Goal: Obtain resource: Obtain resource

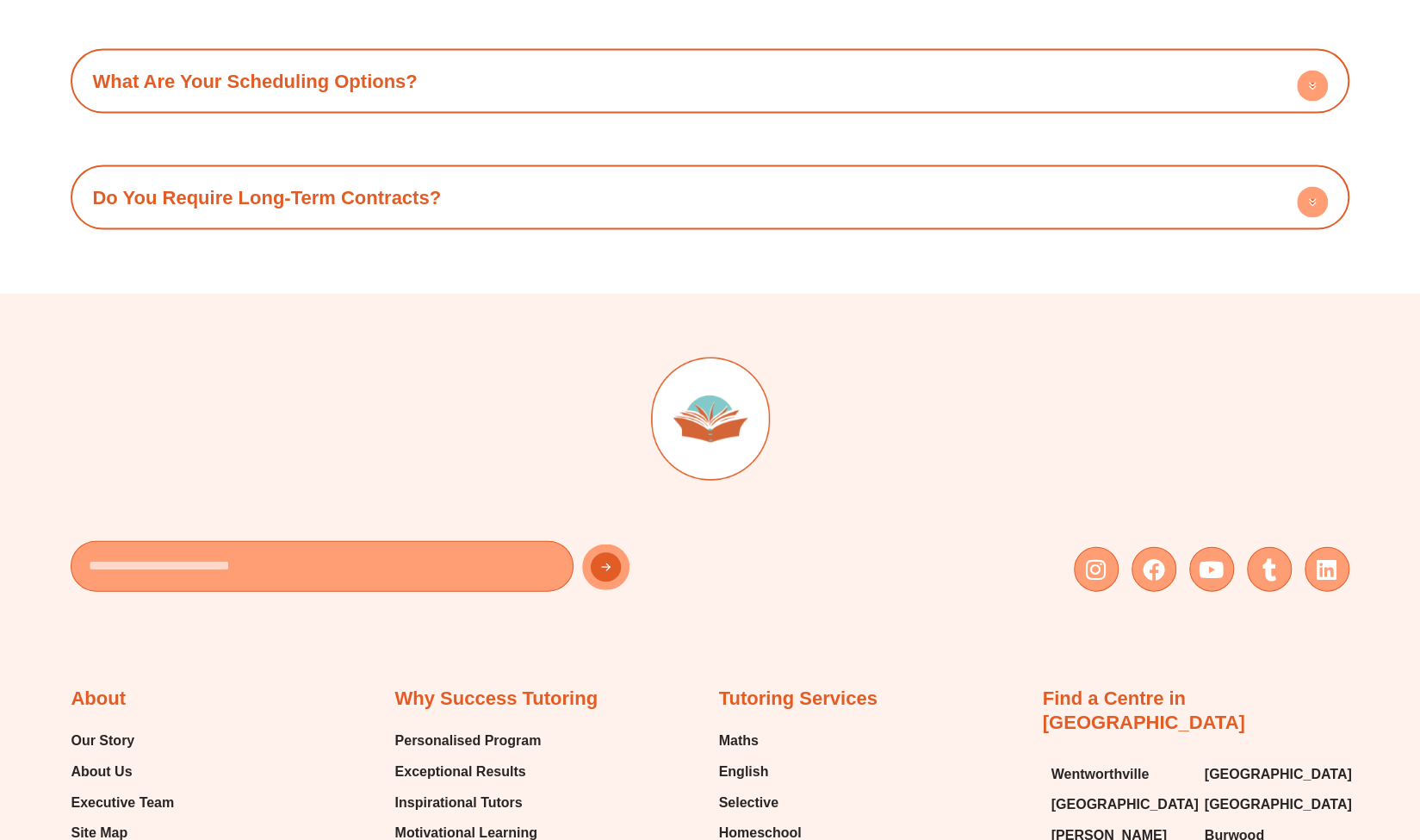
scroll to position [7442, 0]
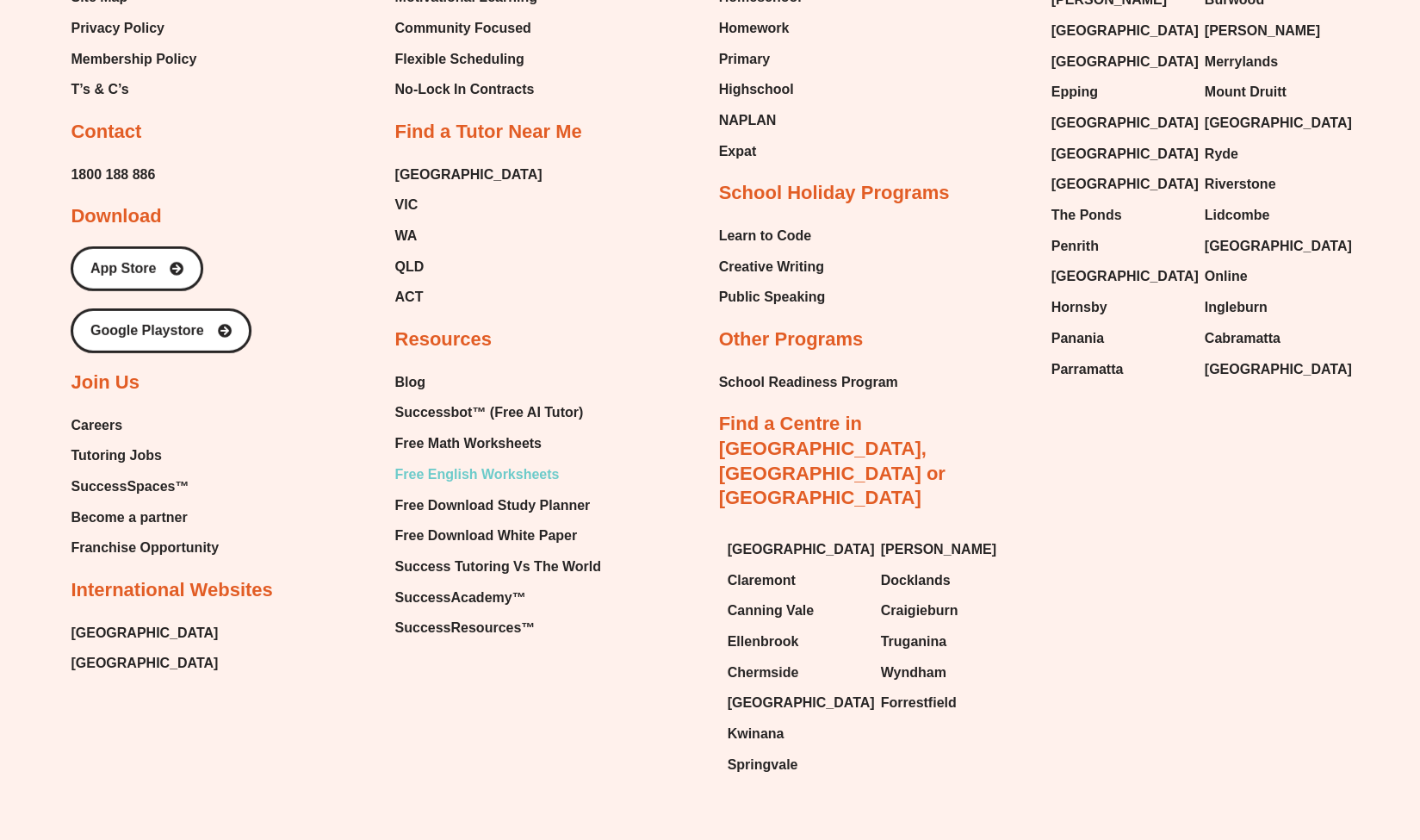
click at [438, 461] on span "Free English Worksheets" at bounding box center [476, 475] width 165 height 26
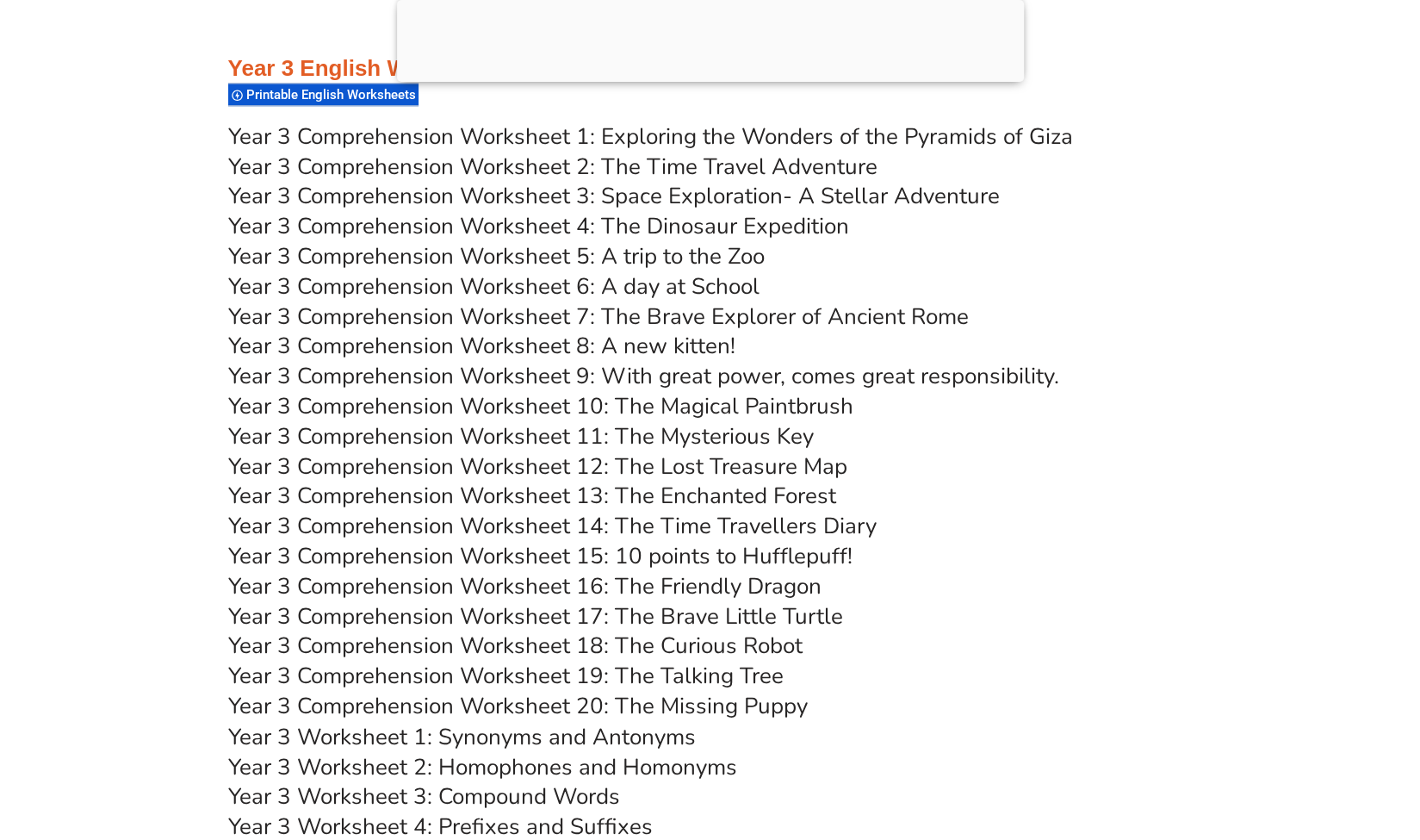
scroll to position [5676, 0]
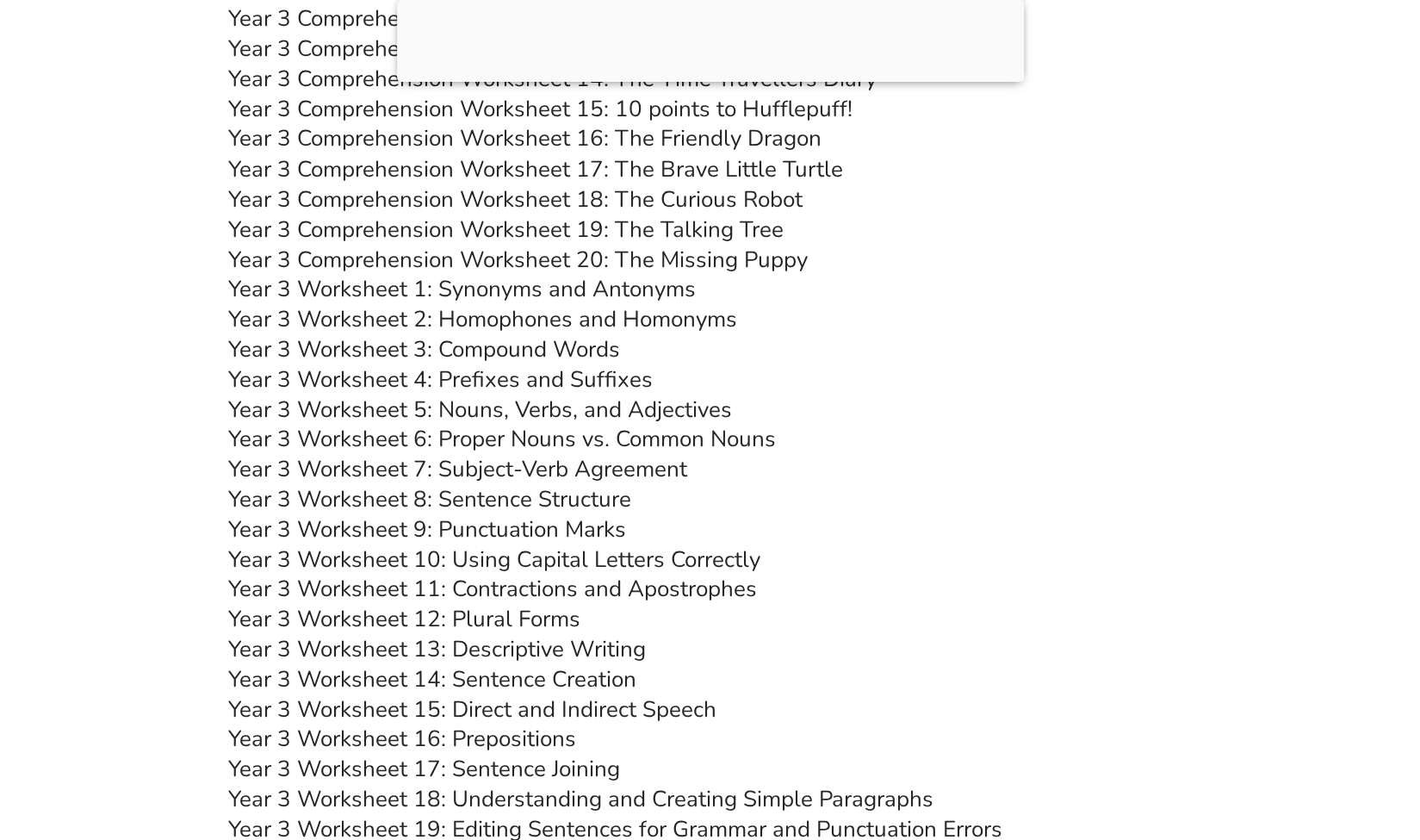
scroll to position [6222, 0]
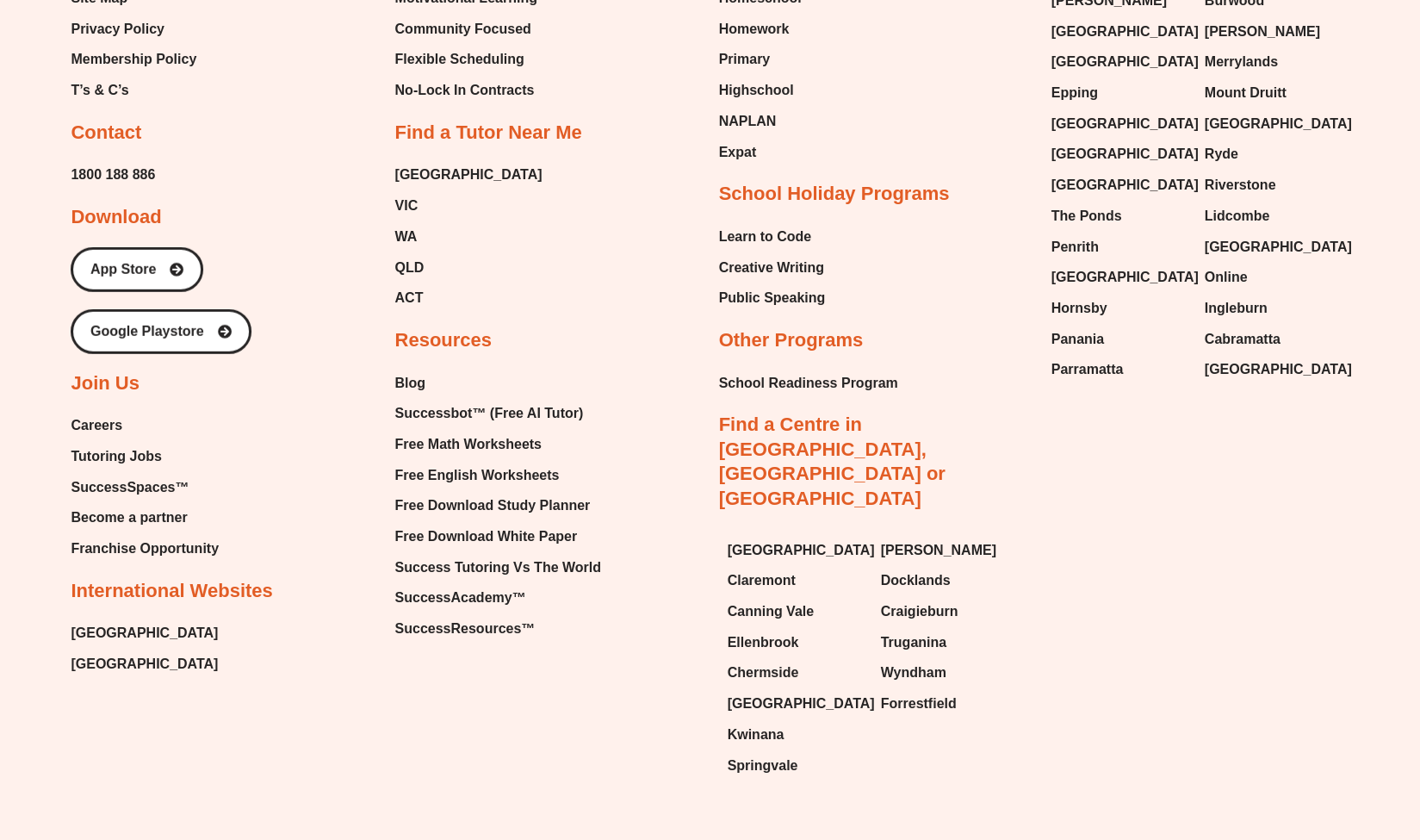
scroll to position [7363, 0]
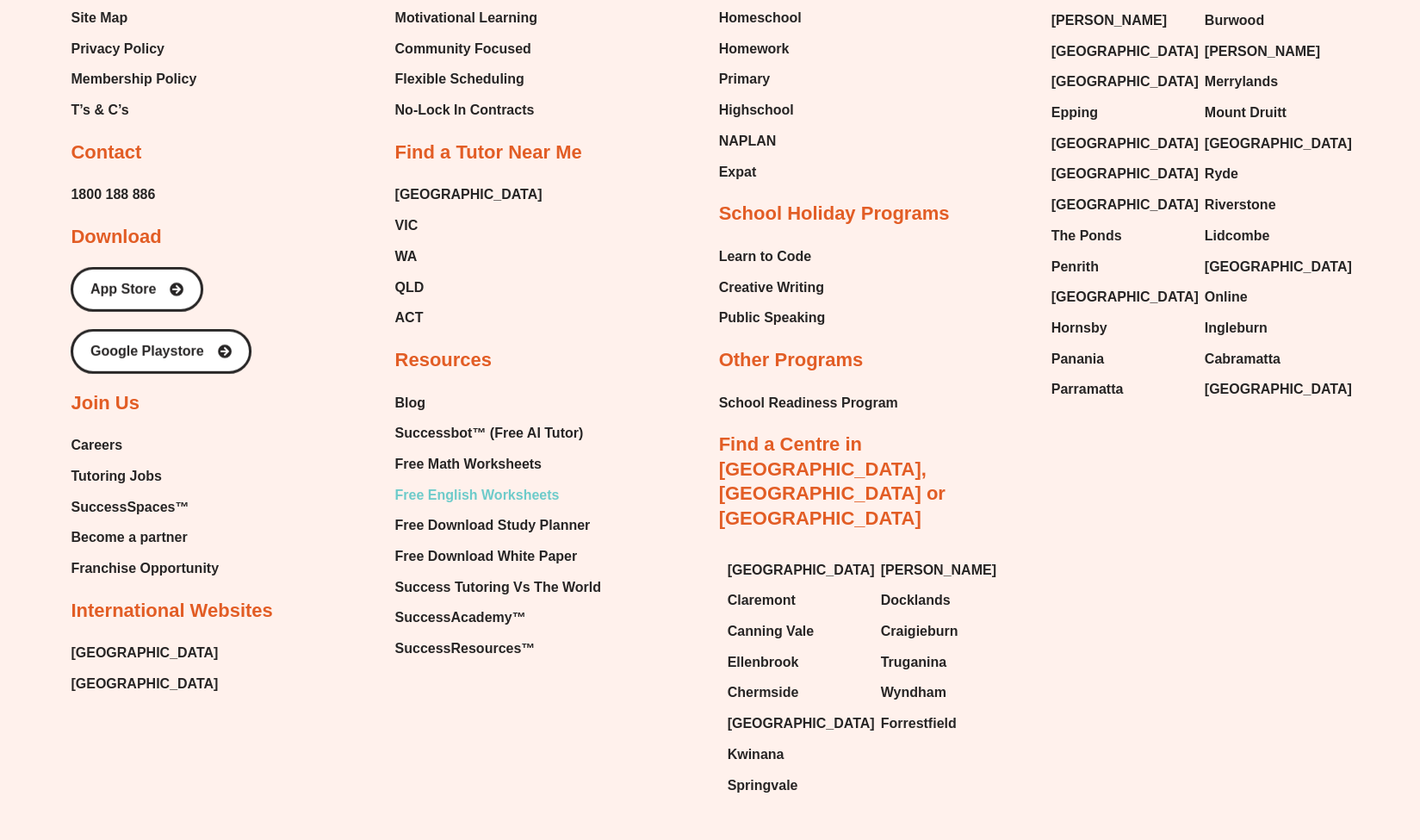
click at [463, 482] on span "Free English Worksheets" at bounding box center [476, 495] width 165 height 26
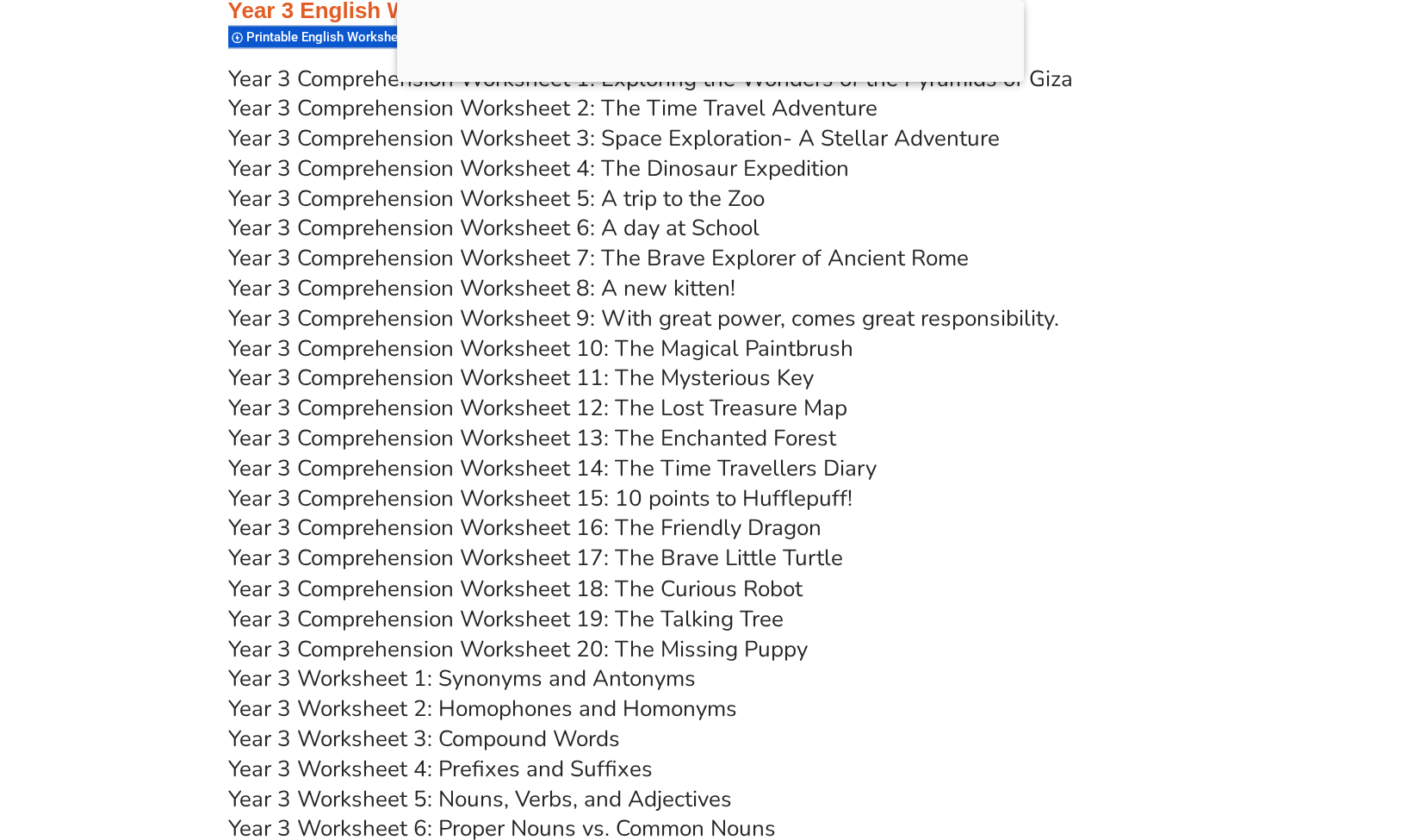
scroll to position [5447, 0]
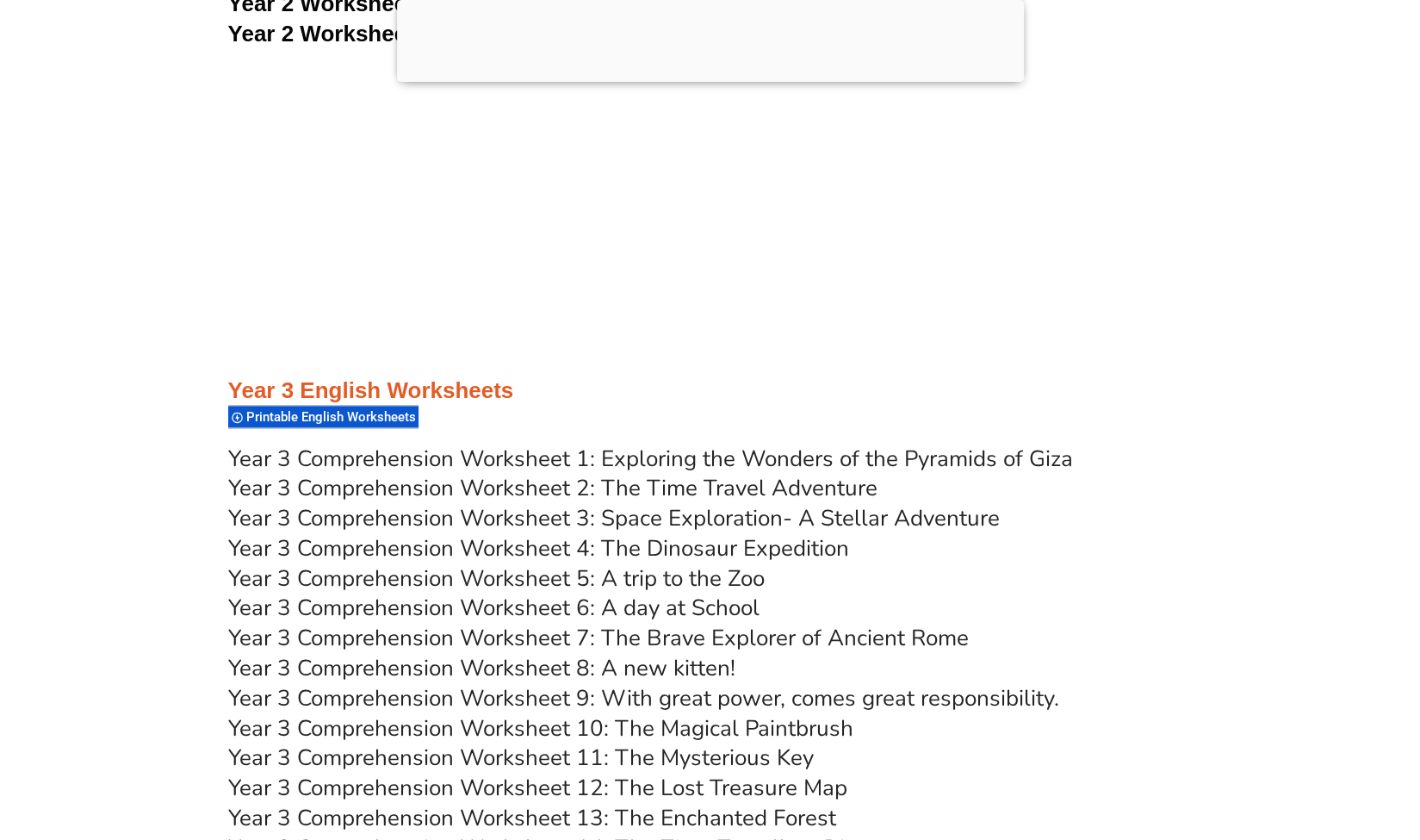
click at [572, 485] on link "Year 3 Comprehension Worksheet 2: The Time Travel Adventure" at bounding box center [553, 488] width 650 height 31
